Goal: Find contact information: Find contact information

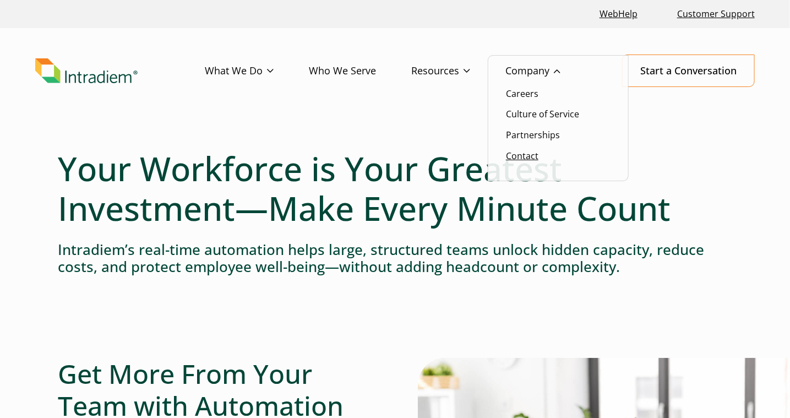
click at [530, 155] on link "Contact" at bounding box center [522, 156] width 32 height 12
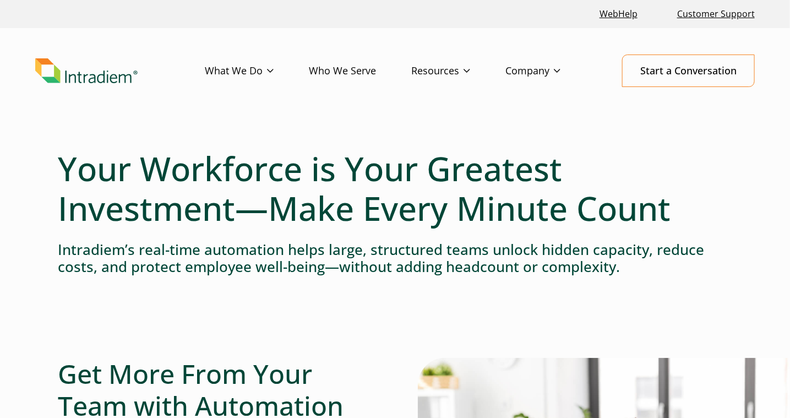
scroll to position [3, 0]
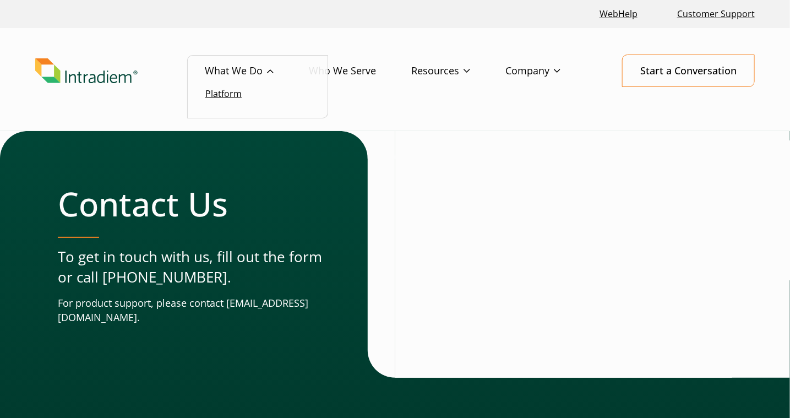
click at [227, 92] on link "Platform" at bounding box center [223, 93] width 36 height 12
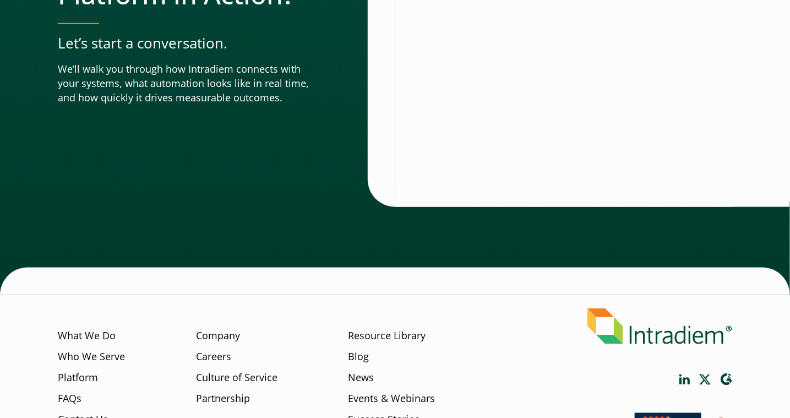
scroll to position [3936, 0]
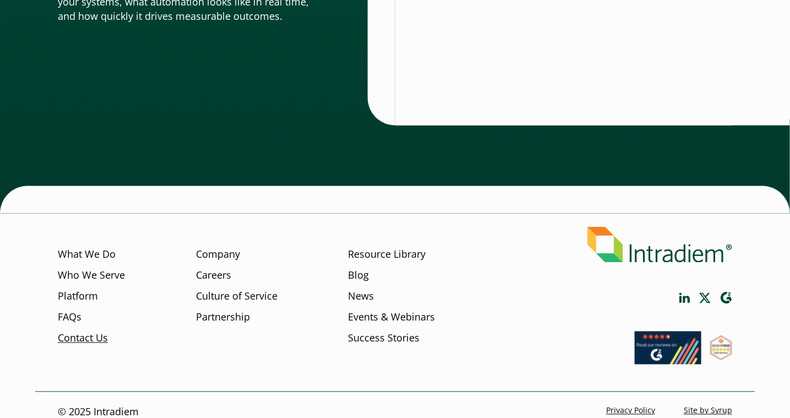
click at [98, 331] on link "Contact Us" at bounding box center [83, 338] width 50 height 14
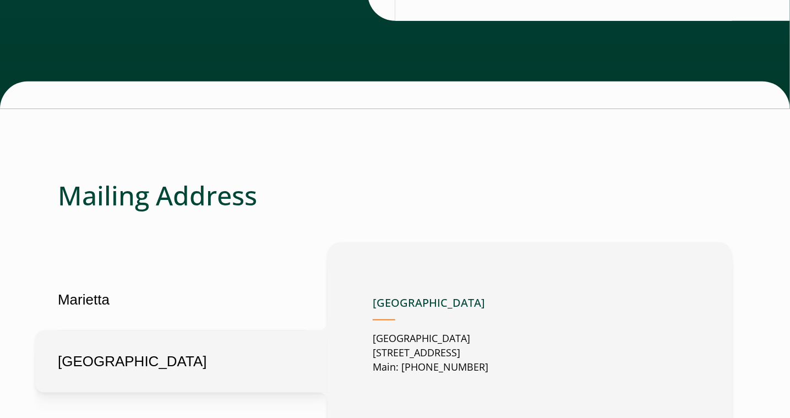
scroll to position [495, 0]
